Goal: Check status

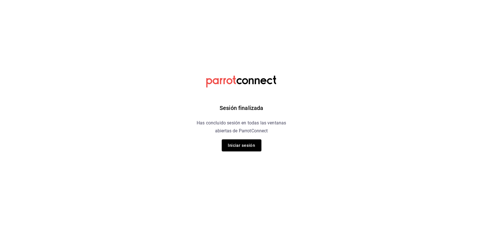
click at [239, 154] on div "Sesión finalizada Has concluido sesión en todas las ventanas abiertas de Parrot…" at bounding box center [241, 113] width 143 height 227
click at [241, 145] on button "Iniciar sesión" at bounding box center [242, 145] width 40 height 12
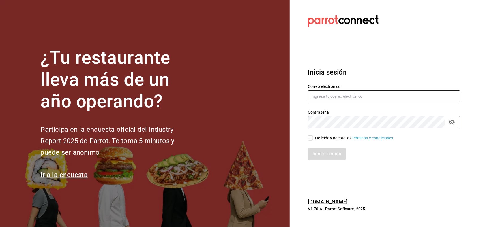
type input "multiuser@sushiexpress.com"
click at [313, 140] on span "He leído y acepto los Términos y condiciones." at bounding box center [353, 138] width 81 height 6
click at [313, 140] on input "He leído y acepto los Términos y condiciones." at bounding box center [310, 137] width 5 height 5
checkbox input "true"
click at [311, 152] on button "Iniciar sesión" at bounding box center [327, 154] width 38 height 12
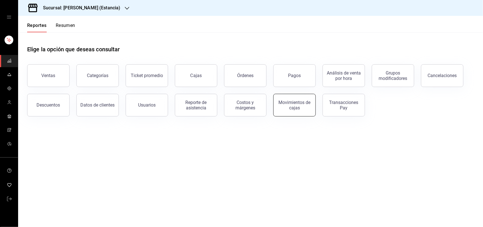
click at [299, 112] on button "Movimientos de cajas" at bounding box center [294, 105] width 42 height 23
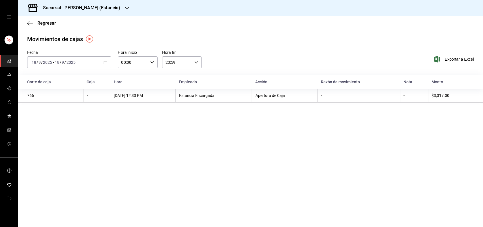
click at [125, 9] on icon "button" at bounding box center [127, 8] width 5 height 5
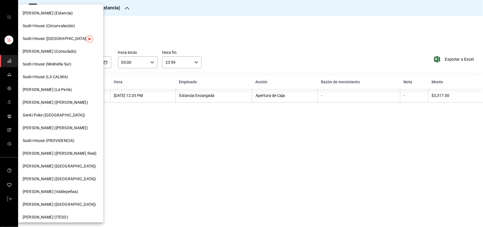
click at [68, 78] on div "Sushi House (LA CALMA)" at bounding box center [61, 77] width 76 height 6
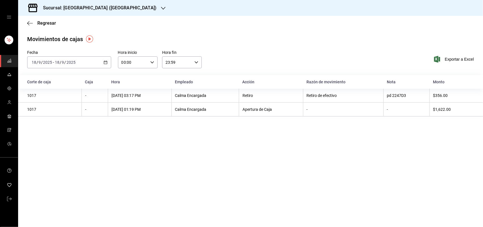
click at [106, 61] on icon "button" at bounding box center [106, 62] width 4 height 4
click at [61, 91] on span "Ayer" at bounding box center [54, 92] width 44 height 6
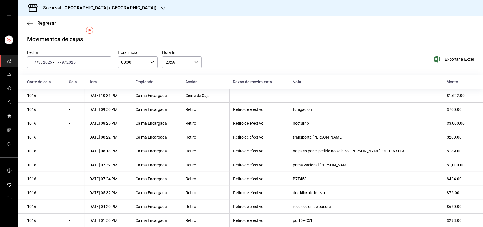
scroll to position [34, 0]
